Goal: Transaction & Acquisition: Purchase product/service

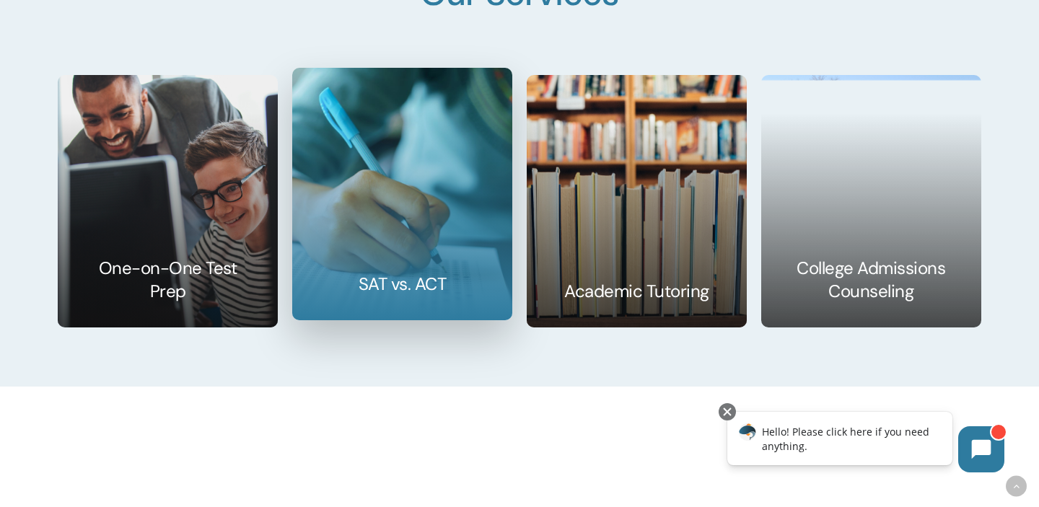
scroll to position [2166, 0]
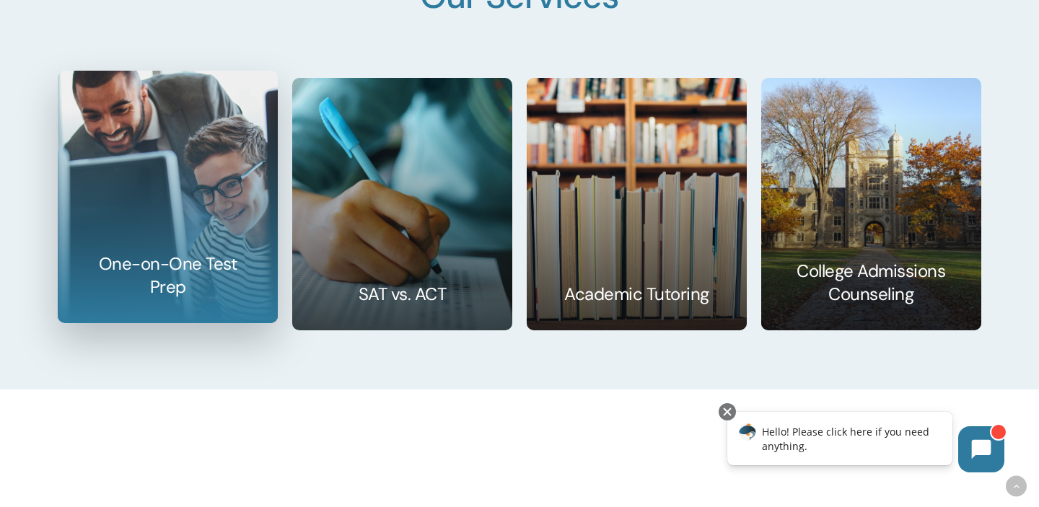
click at [215, 193] on link at bounding box center [167, 196] width 219 height 251
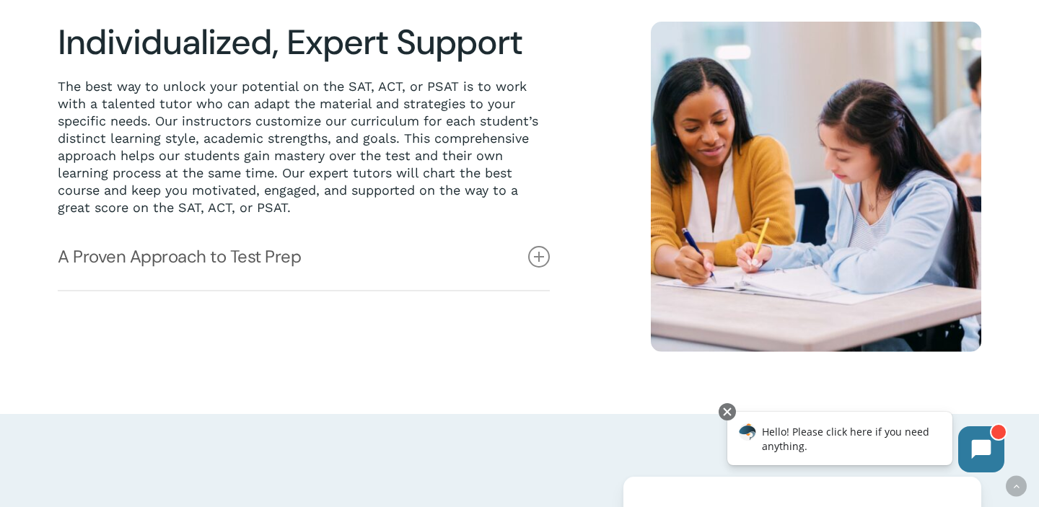
scroll to position [396, 0]
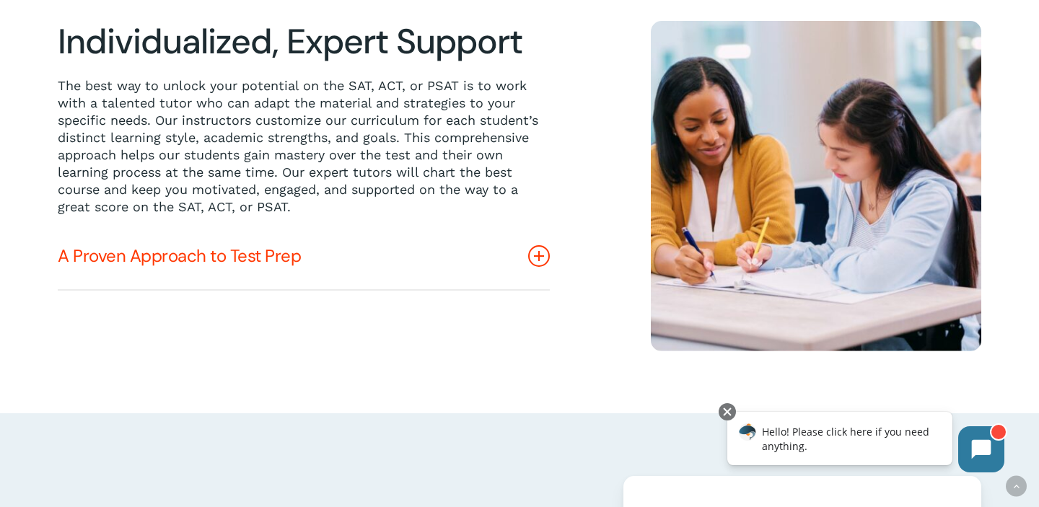
click at [542, 256] on icon at bounding box center [539, 256] width 22 height 22
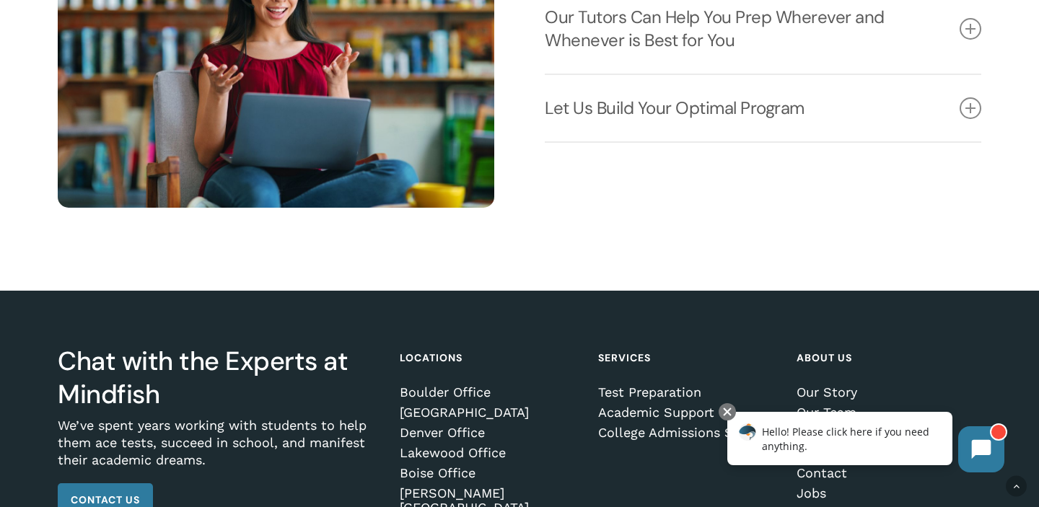
scroll to position [2202, 0]
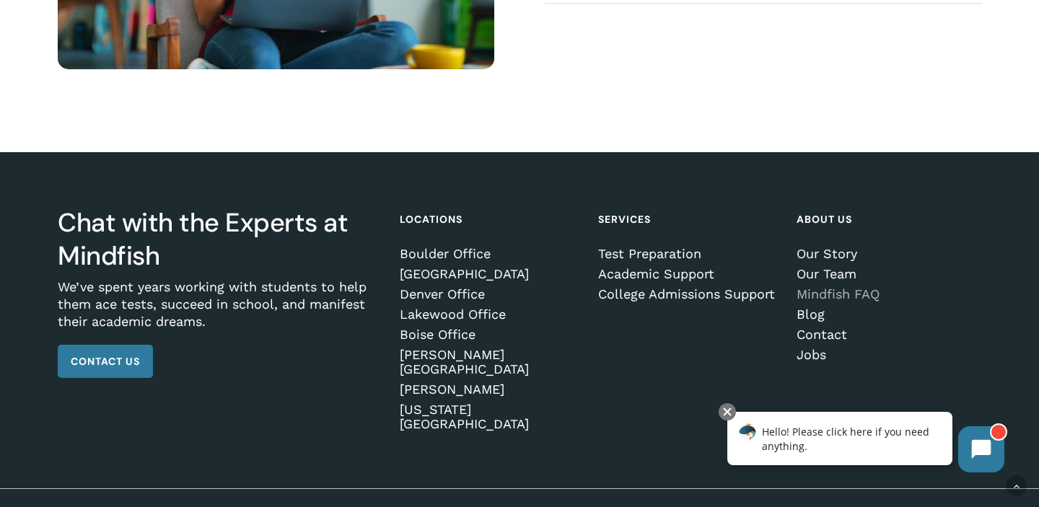
click at [863, 291] on link "Mindfish FAQ" at bounding box center [887, 294] width 180 height 14
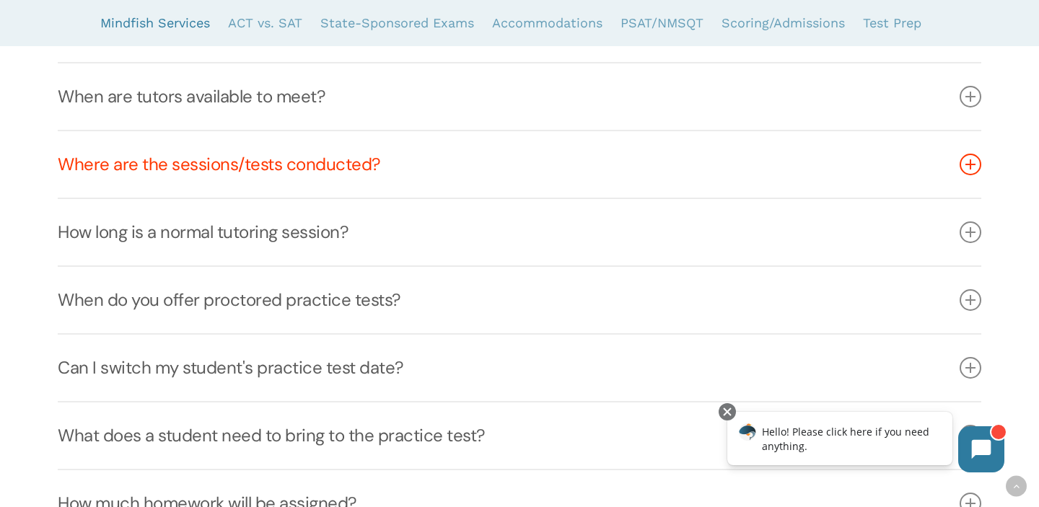
scroll to position [780, 0]
click at [313, 166] on link "Where are the sessions/tests conducted?" at bounding box center [520, 164] width 924 height 66
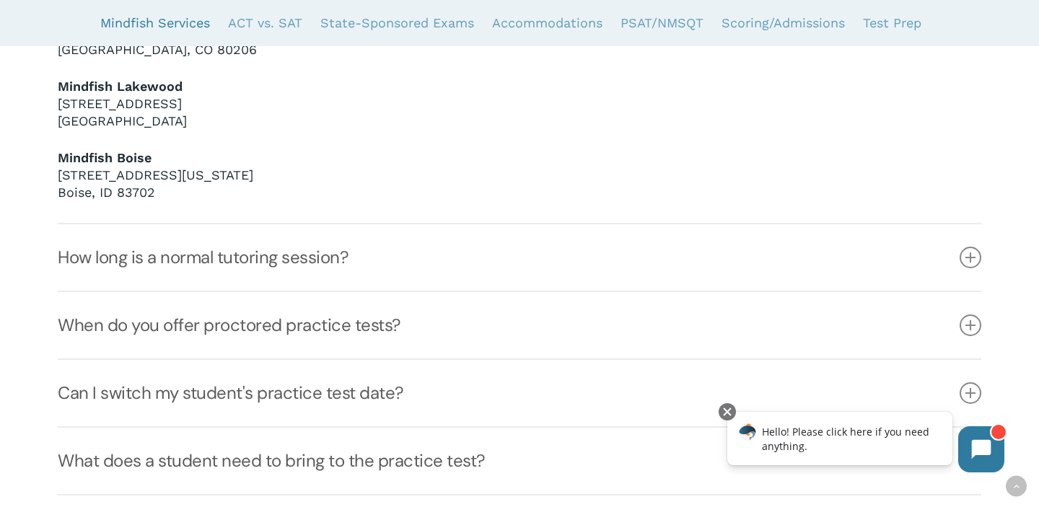
scroll to position [1222, 0]
click at [310, 263] on link "How long is a normal tutoring session?" at bounding box center [520, 257] width 924 height 66
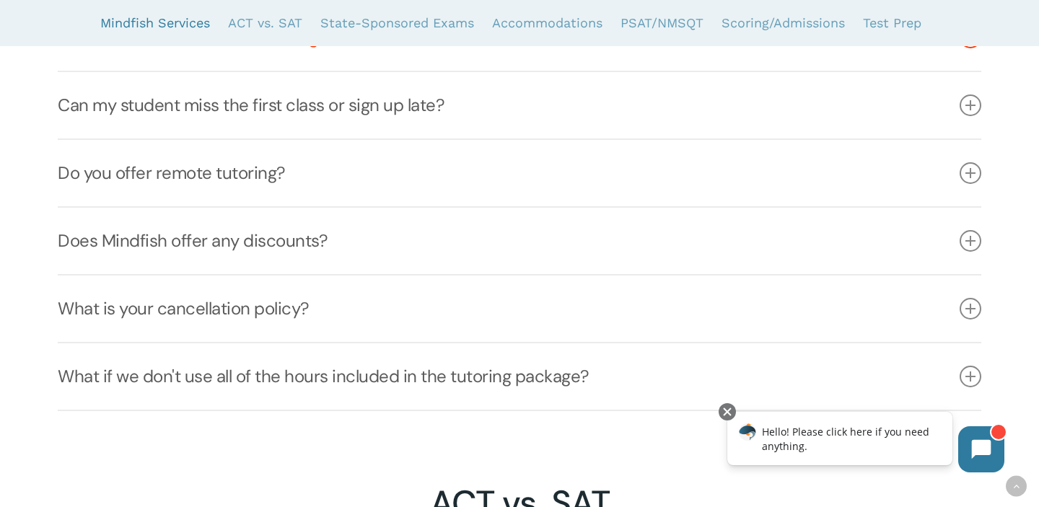
scroll to position [1320, 0]
click at [230, 173] on link "Do you offer remote tutoring?" at bounding box center [520, 172] width 924 height 66
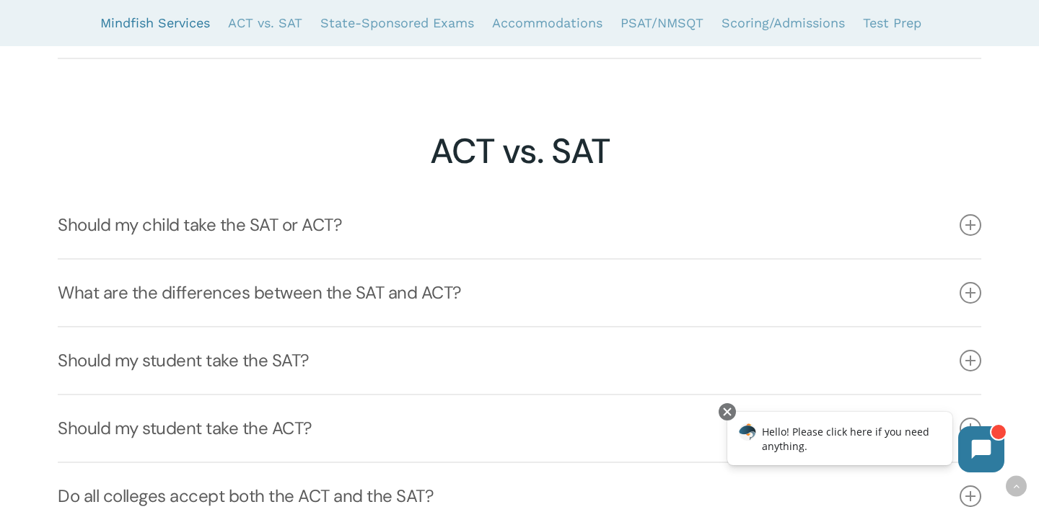
scroll to position [1686, 0]
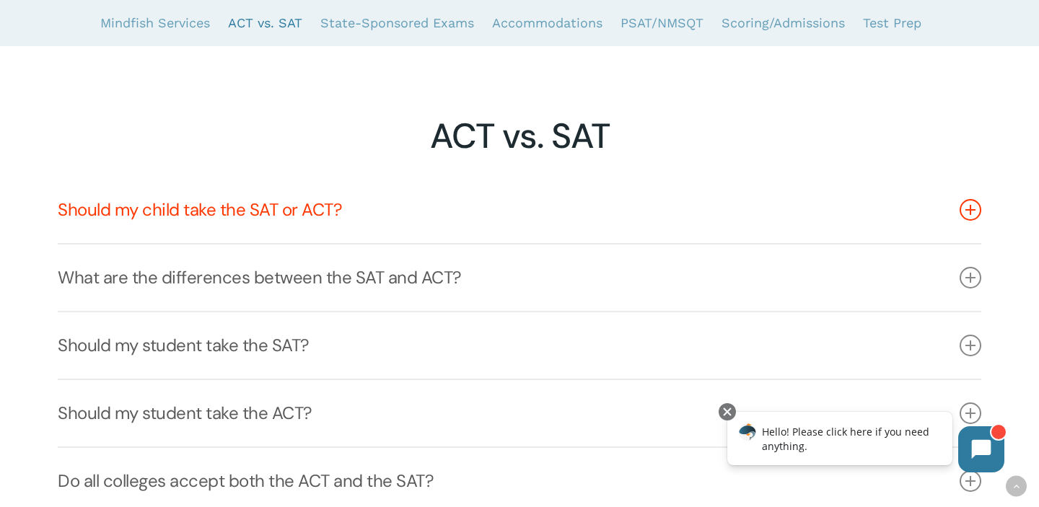
click at [236, 212] on link "Should my child take the SAT or ACT?" at bounding box center [520, 210] width 924 height 66
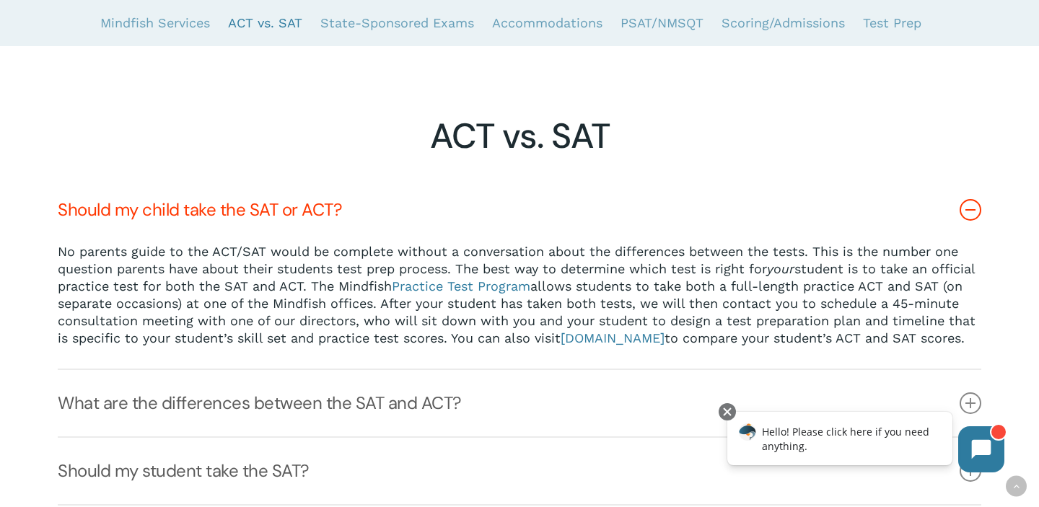
click at [233, 204] on link "Should my child take the SAT or ACT?" at bounding box center [520, 210] width 924 height 66
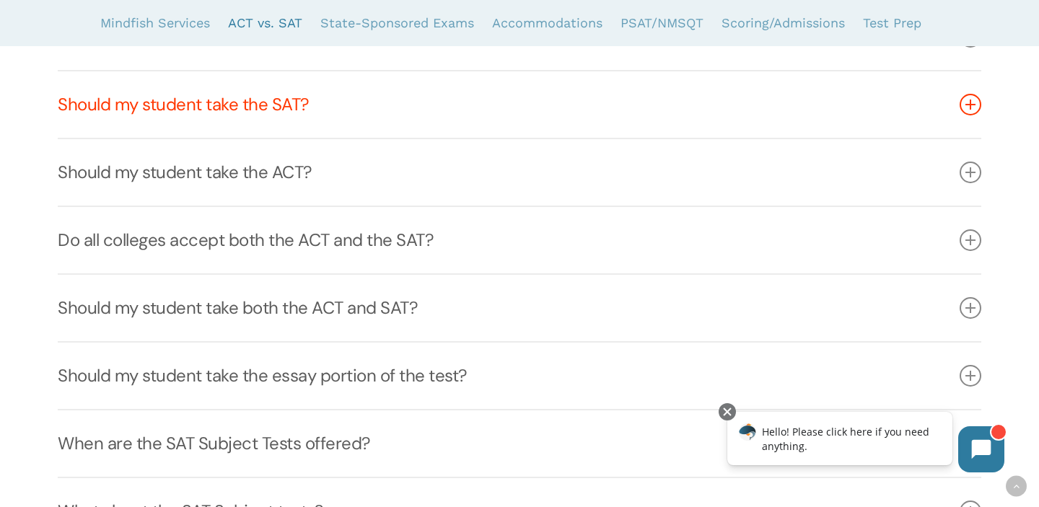
scroll to position [1929, 0]
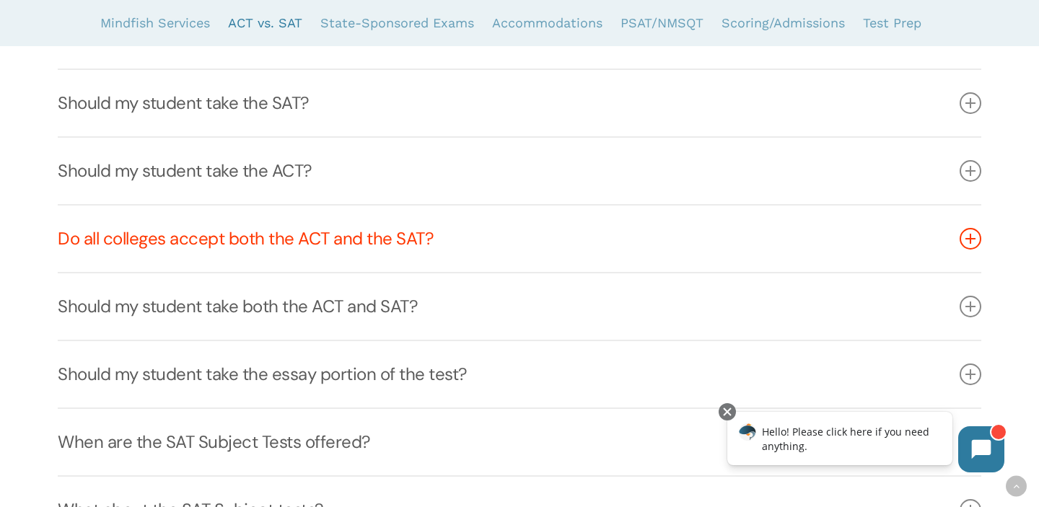
click at [238, 238] on link "Do all colleges accept both the ACT and the SAT?" at bounding box center [520, 239] width 924 height 66
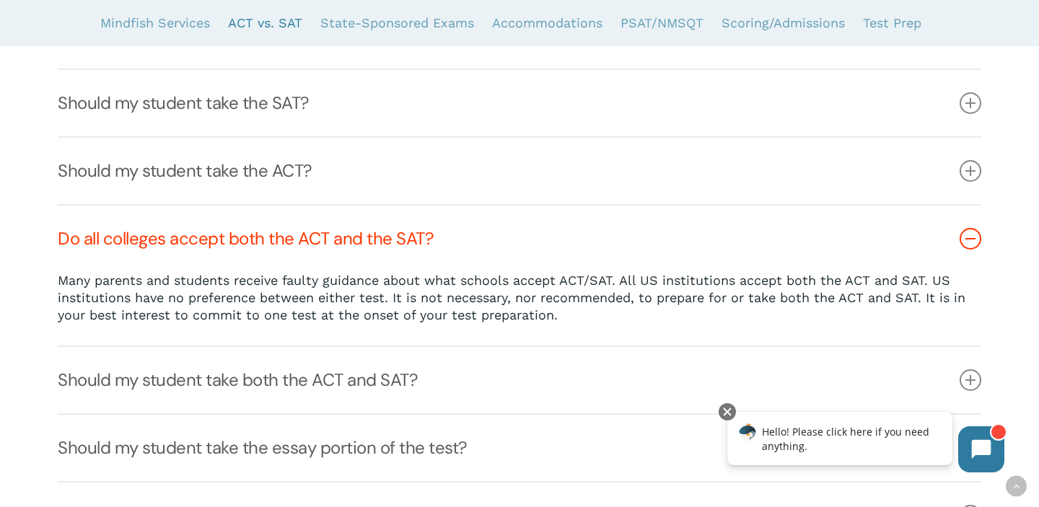
click at [238, 239] on link "Do all colleges accept both the ACT and the SAT?" at bounding box center [520, 239] width 924 height 66
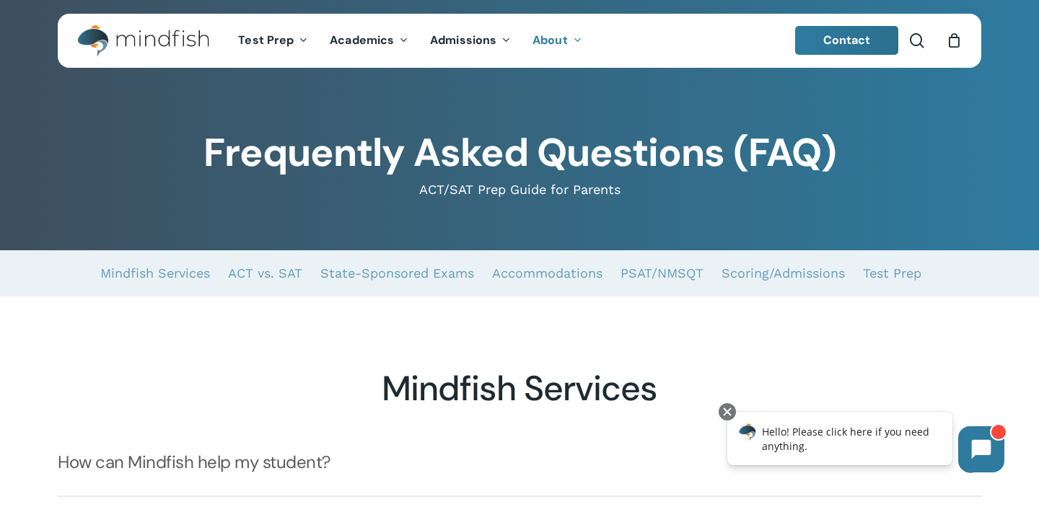
scroll to position [0, 0]
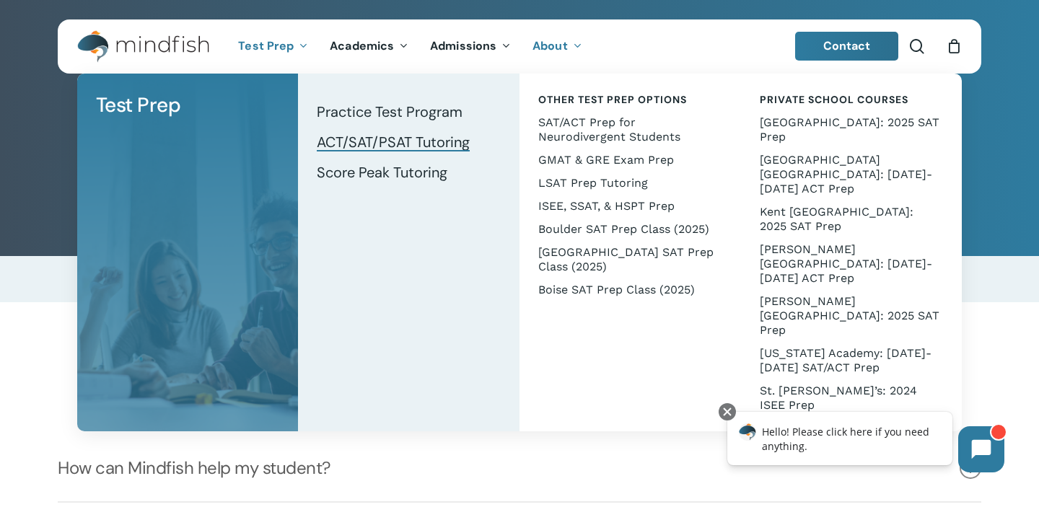
click at [370, 141] on span "ACT/SAT/PSAT Tutoring" at bounding box center [393, 142] width 153 height 19
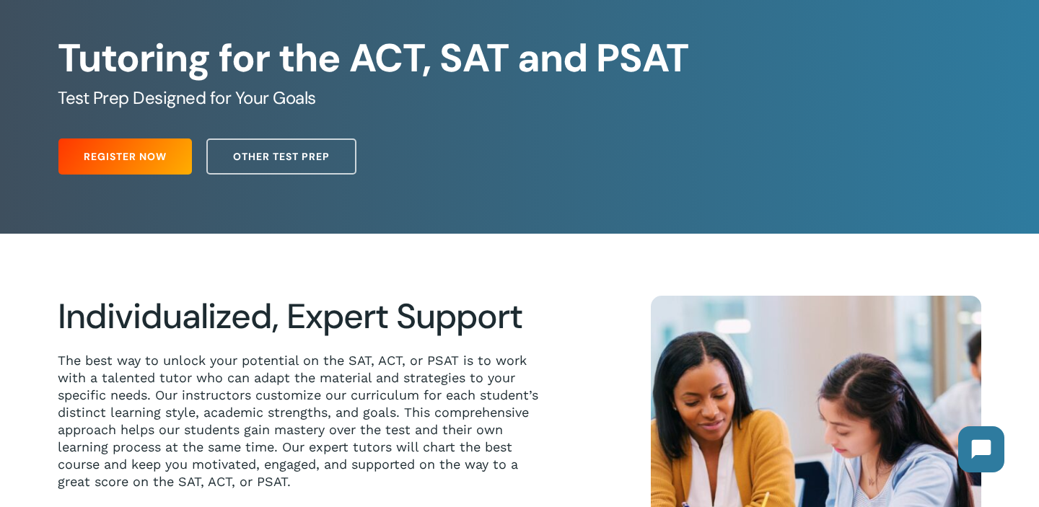
scroll to position [123, 0]
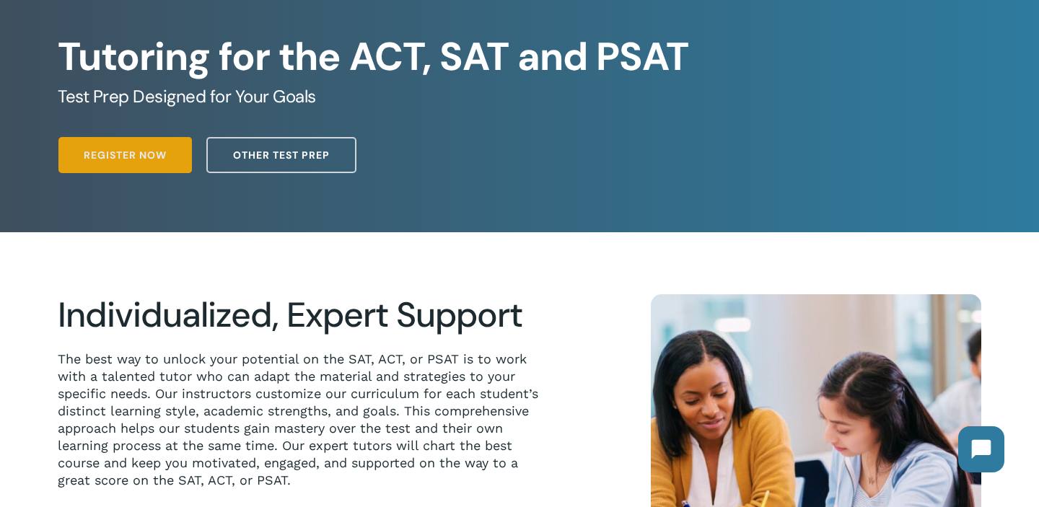
click at [105, 160] on span "Register Now" at bounding box center [125, 155] width 83 height 14
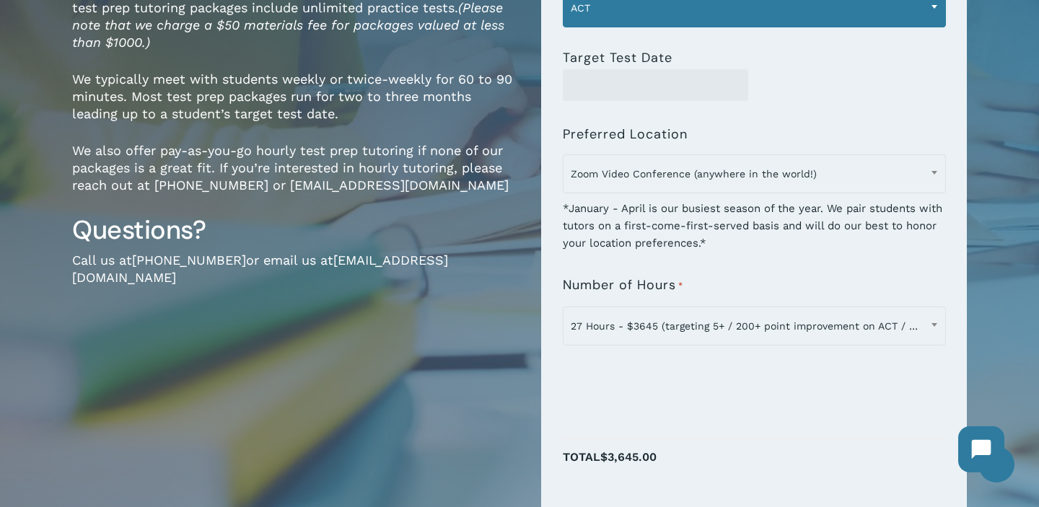
scroll to position [293, 0]
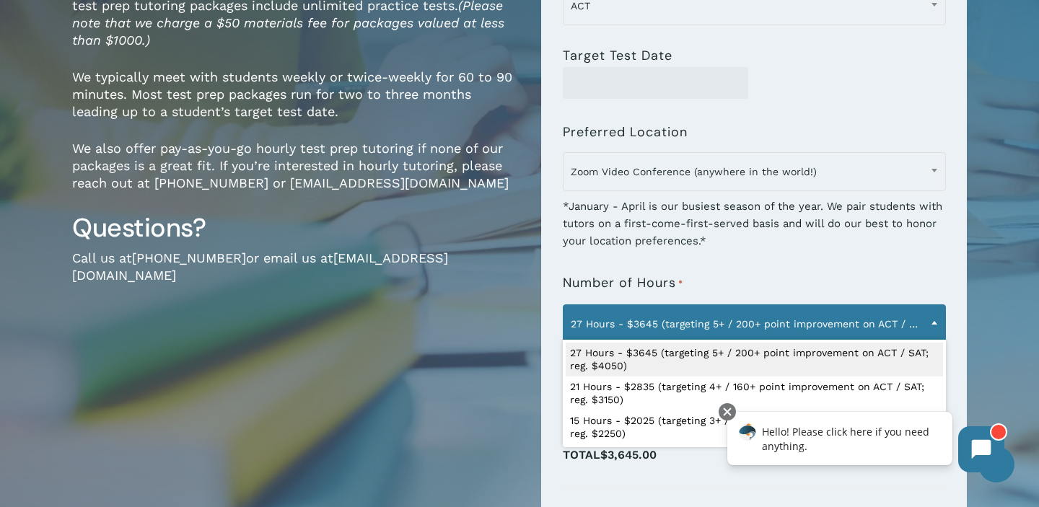
click at [730, 316] on span "27 Hours - $3645 (targeting 5+ / 200+ point improvement on ACT / SAT; reg. $405…" at bounding box center [755, 324] width 382 height 30
click at [741, 263] on div "**********" at bounding box center [754, 300] width 383 height 79
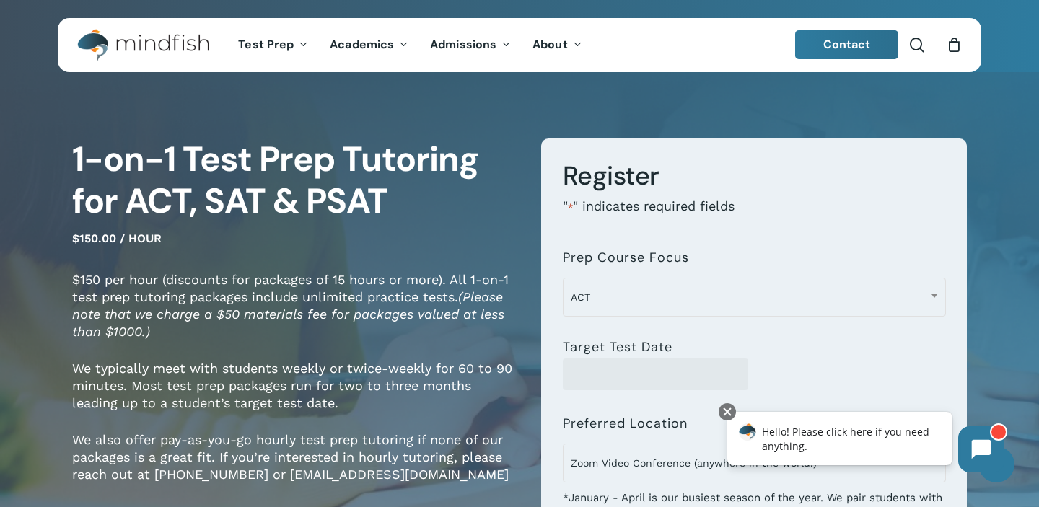
scroll to position [0, 0]
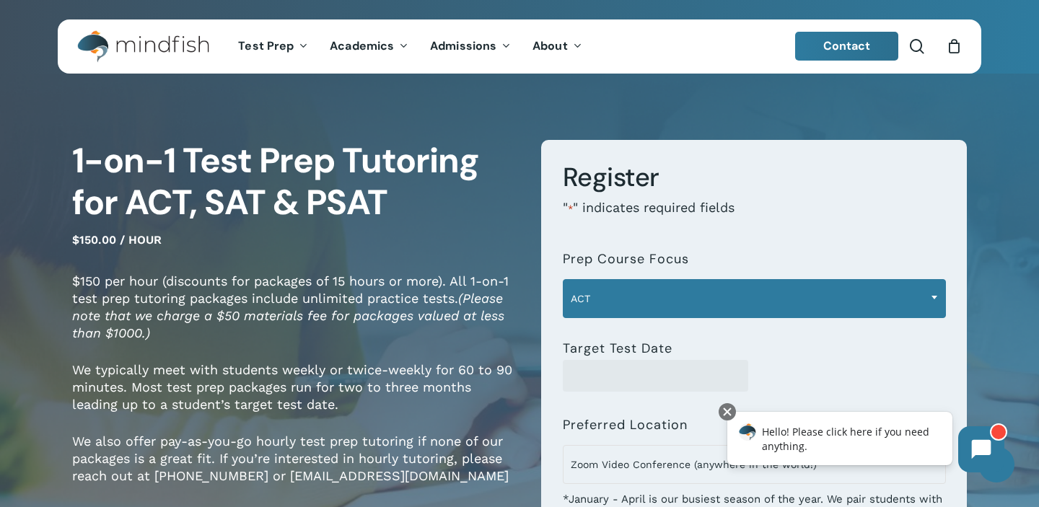
click at [711, 300] on span "ACT" at bounding box center [755, 299] width 382 height 30
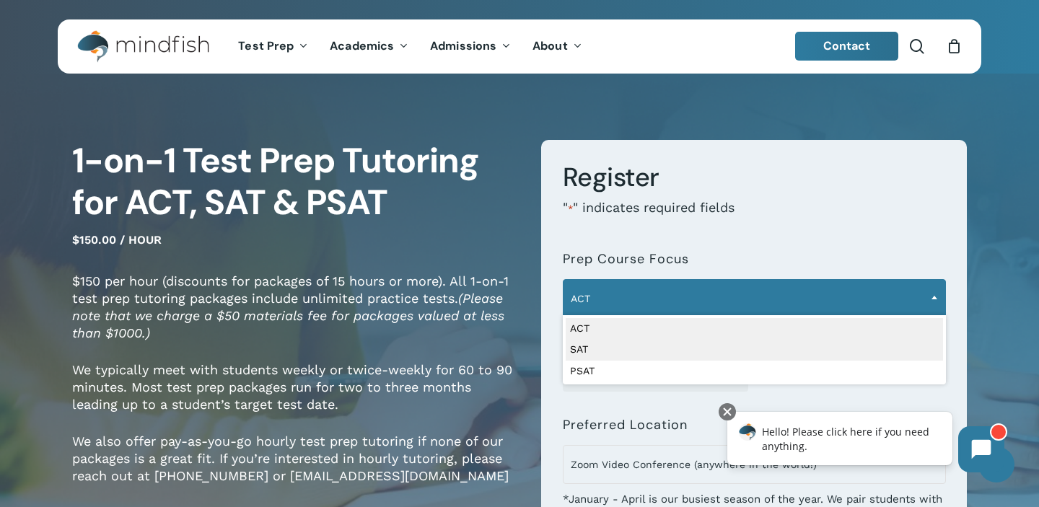
select select "***"
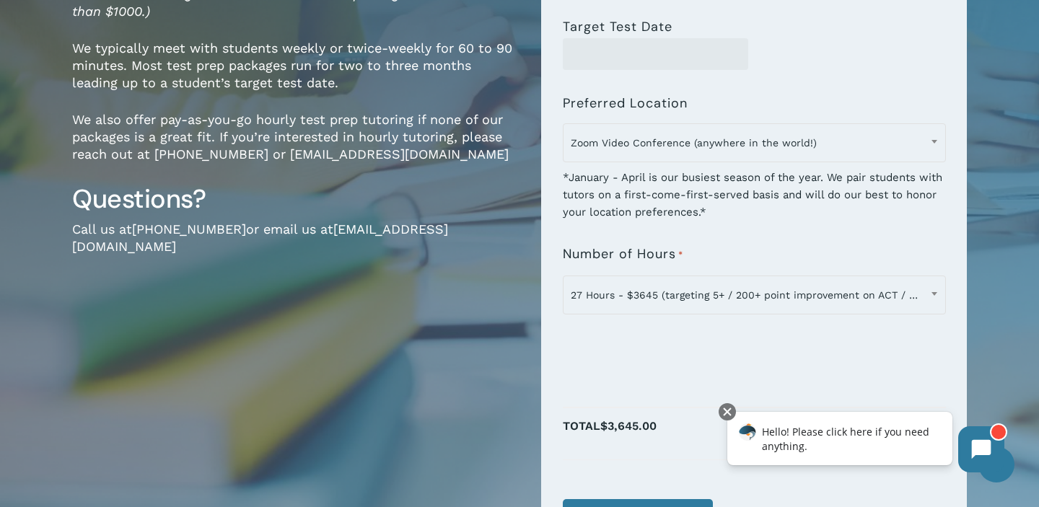
scroll to position [323, 0]
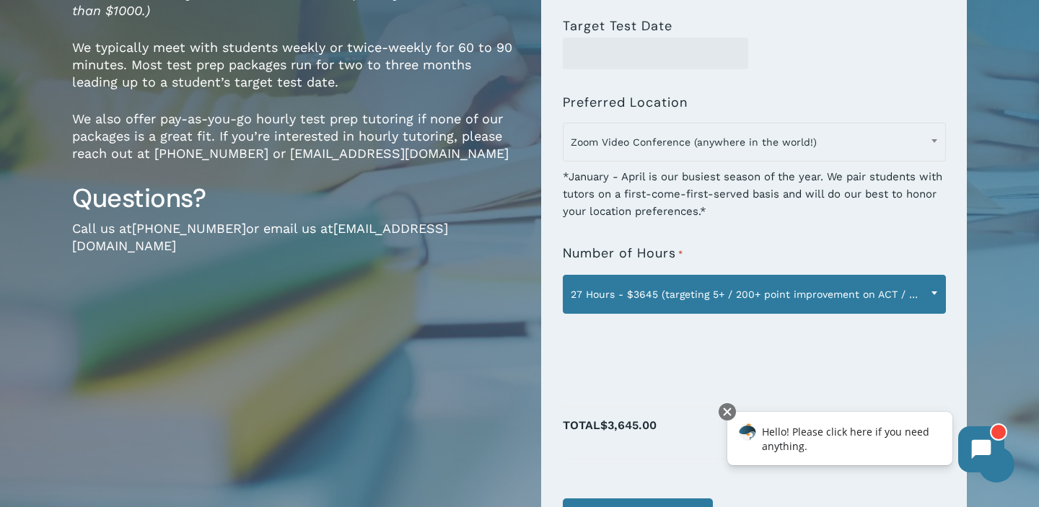
click at [726, 288] on span "27 Hours - $3645 (targeting 5+ / 200+ point improvement on ACT / SAT; reg. $405…" at bounding box center [755, 294] width 382 height 30
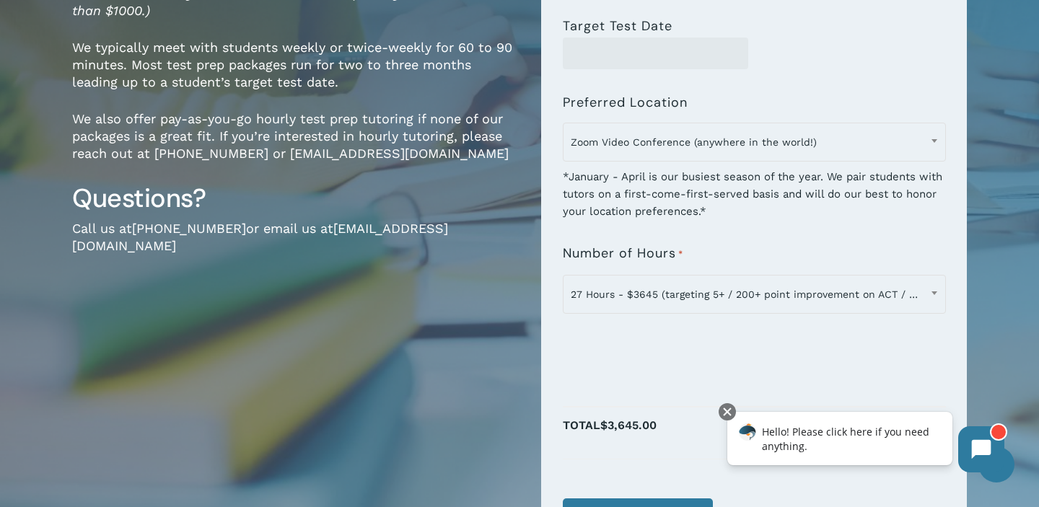
click at [705, 222] on div "**********" at bounding box center [754, 147] width 383 height 464
